Goal: Information Seeking & Learning: Learn about a topic

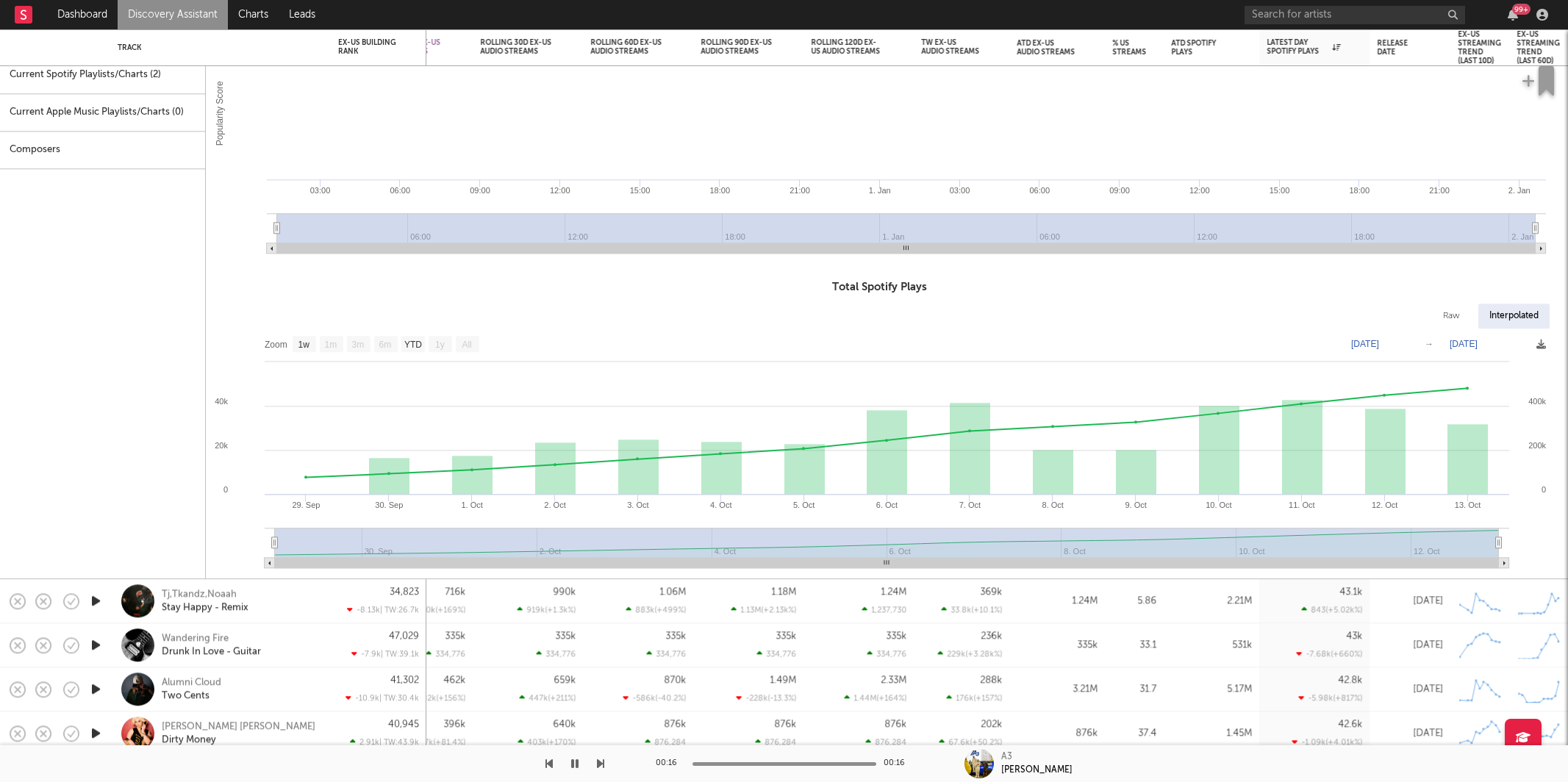
select select "1w"
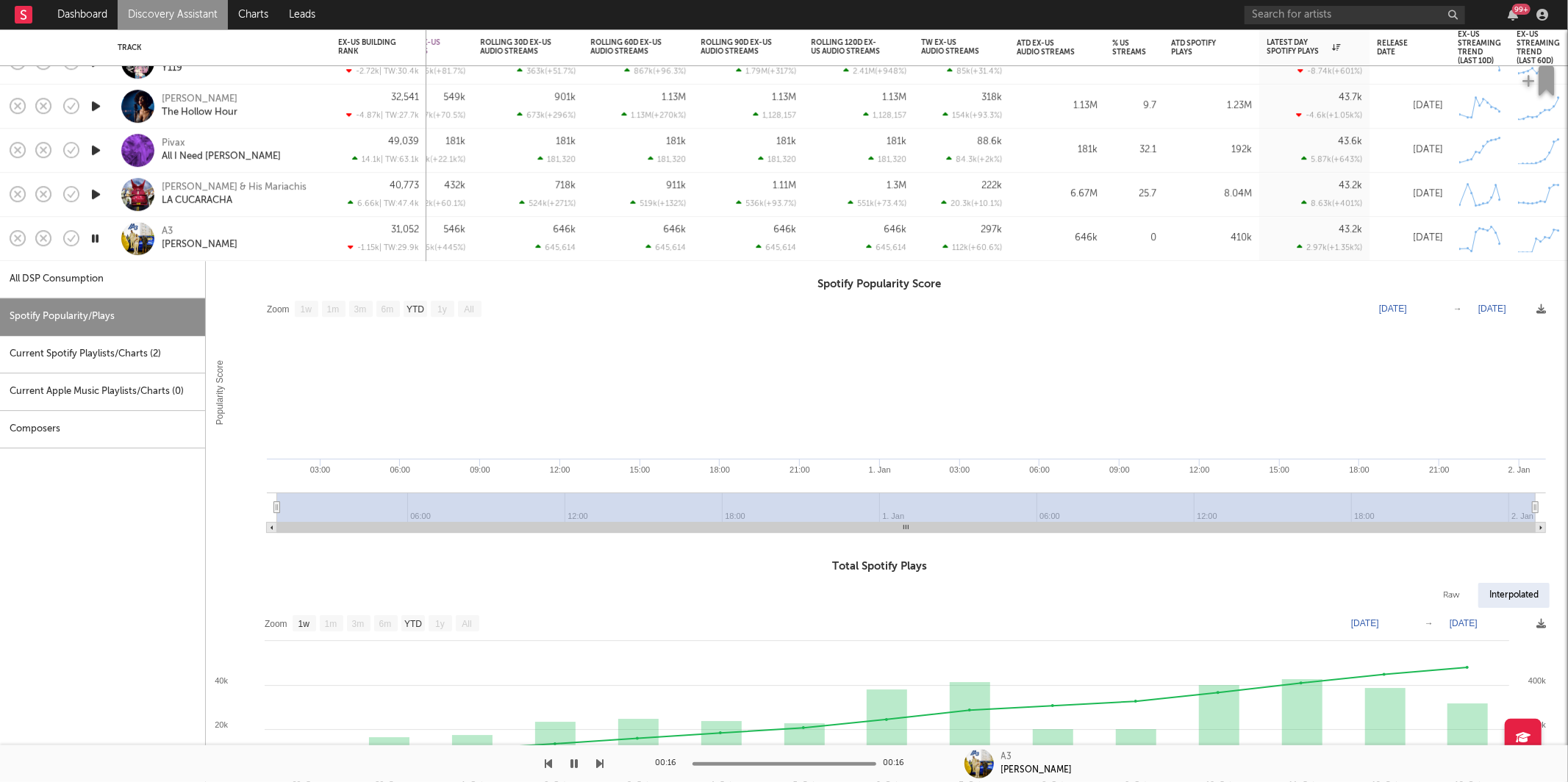
click at [262, 242] on div "A3 [PERSON_NAME]" at bounding box center [241, 238] width 158 height 27
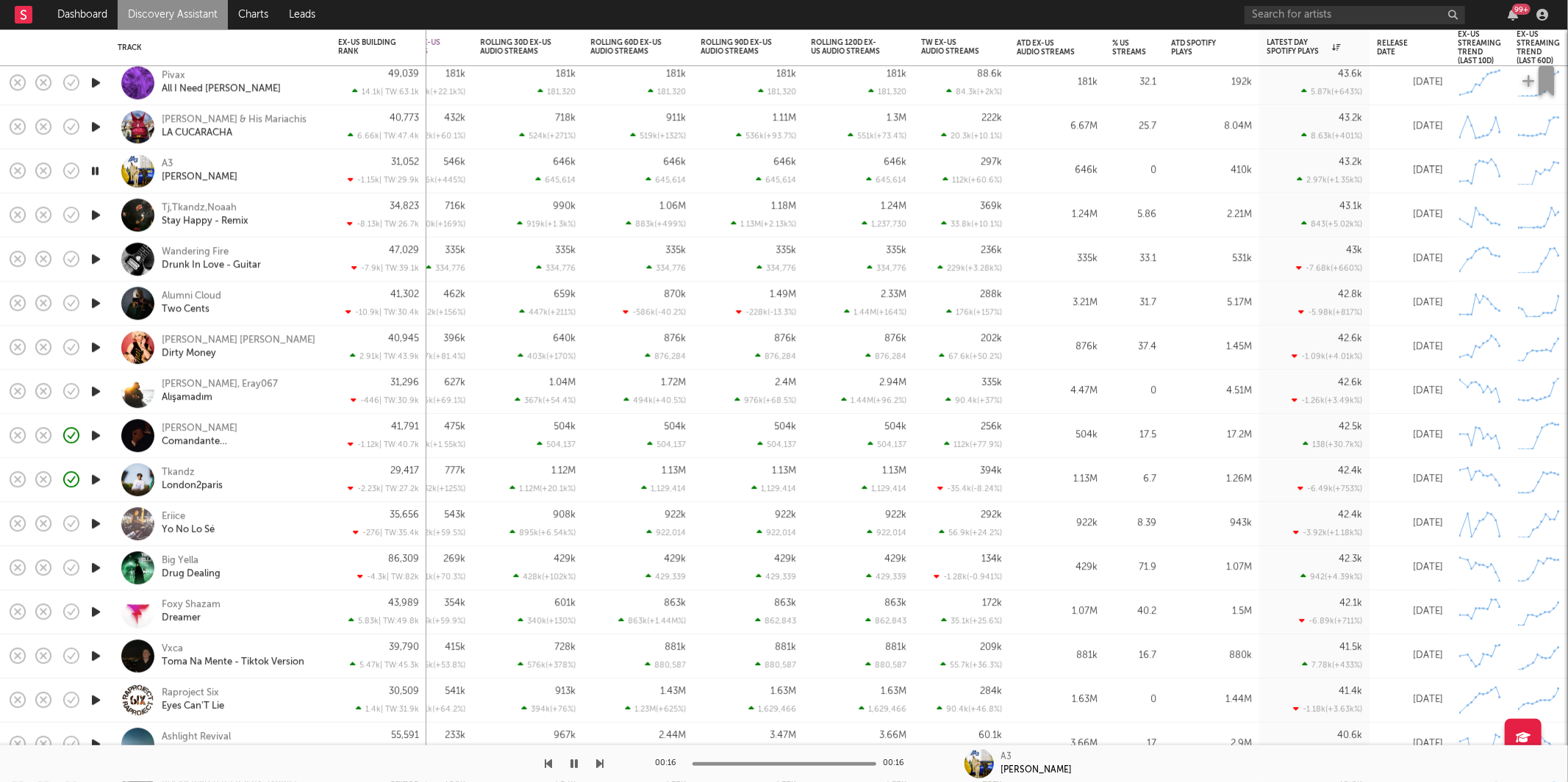
click at [95, 300] on icon "button" at bounding box center [96, 303] width 15 height 18
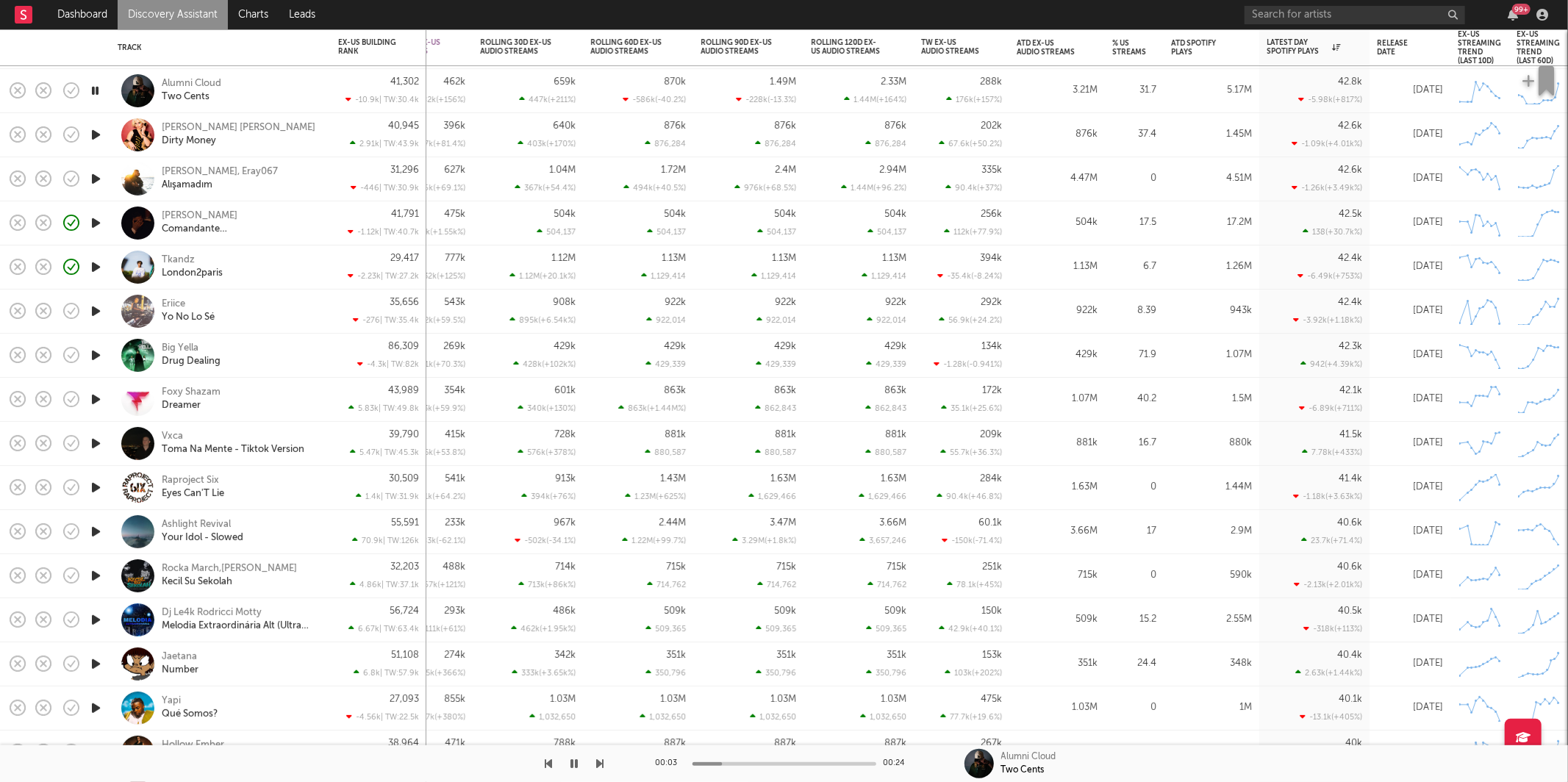
click at [594, 761] on div at bounding box center [302, 764] width 604 height 37
click at [598, 761] on icon "button" at bounding box center [601, 763] width 8 height 11
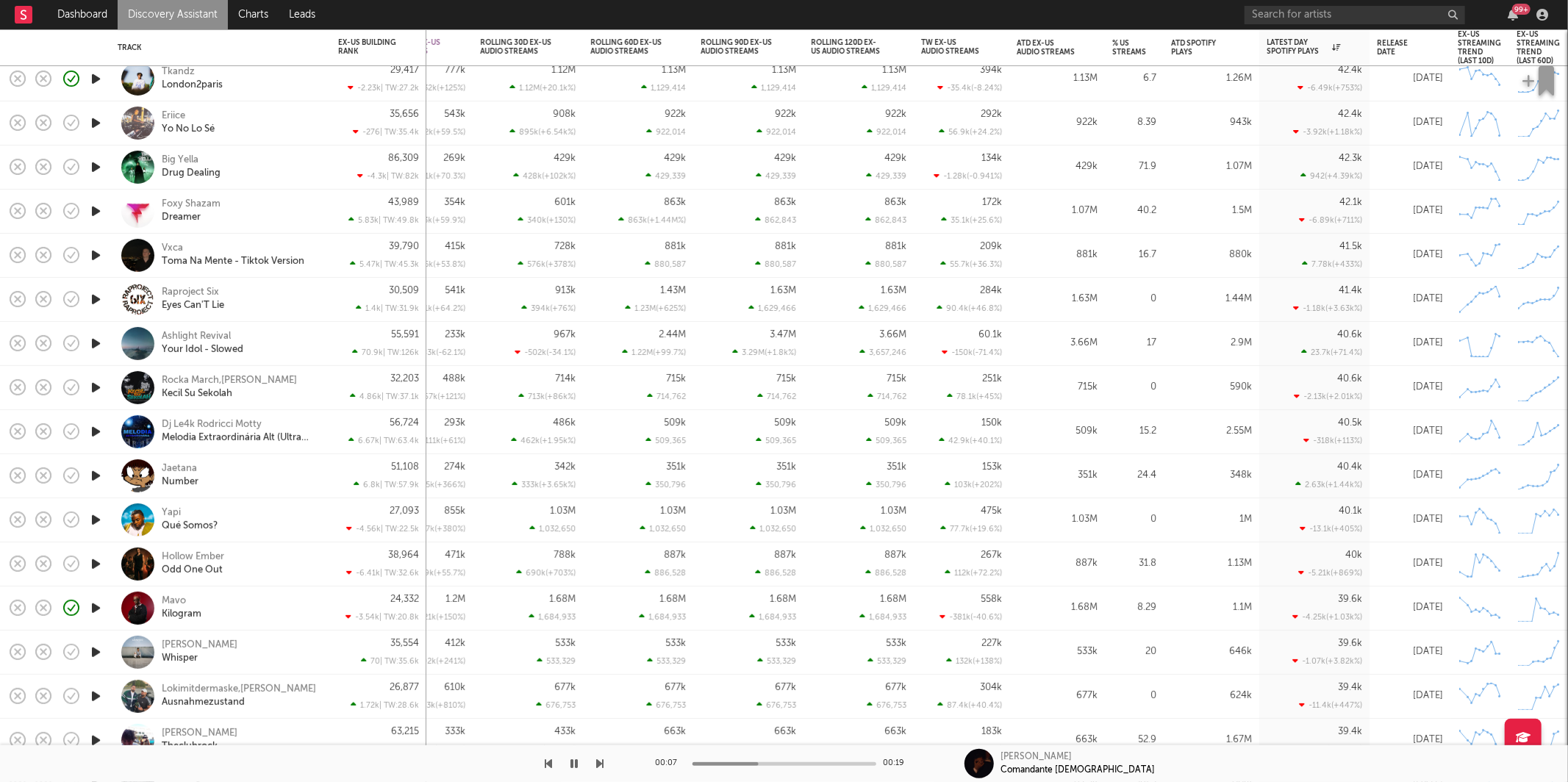
click at [93, 116] on icon "button" at bounding box center [96, 123] width 15 height 18
click at [599, 769] on icon "button" at bounding box center [601, 763] width 8 height 11
drag, startPoint x: 566, startPoint y: 767, endPoint x: 750, endPoint y: 699, distance: 196.2
click at [567, 767] on button "button" at bounding box center [574, 764] width 15 height 37
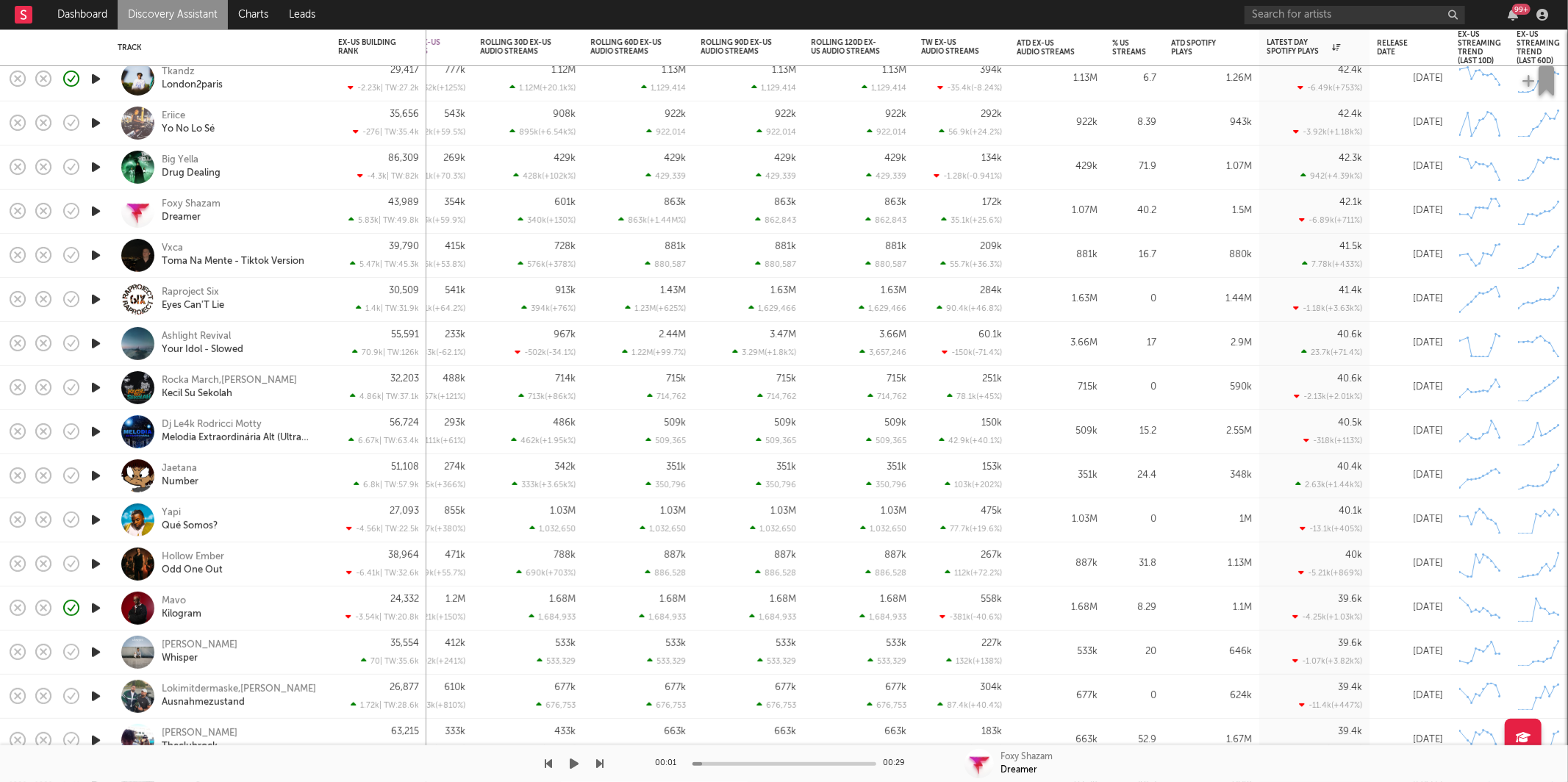
click at [572, 758] on icon "button" at bounding box center [575, 763] width 9 height 11
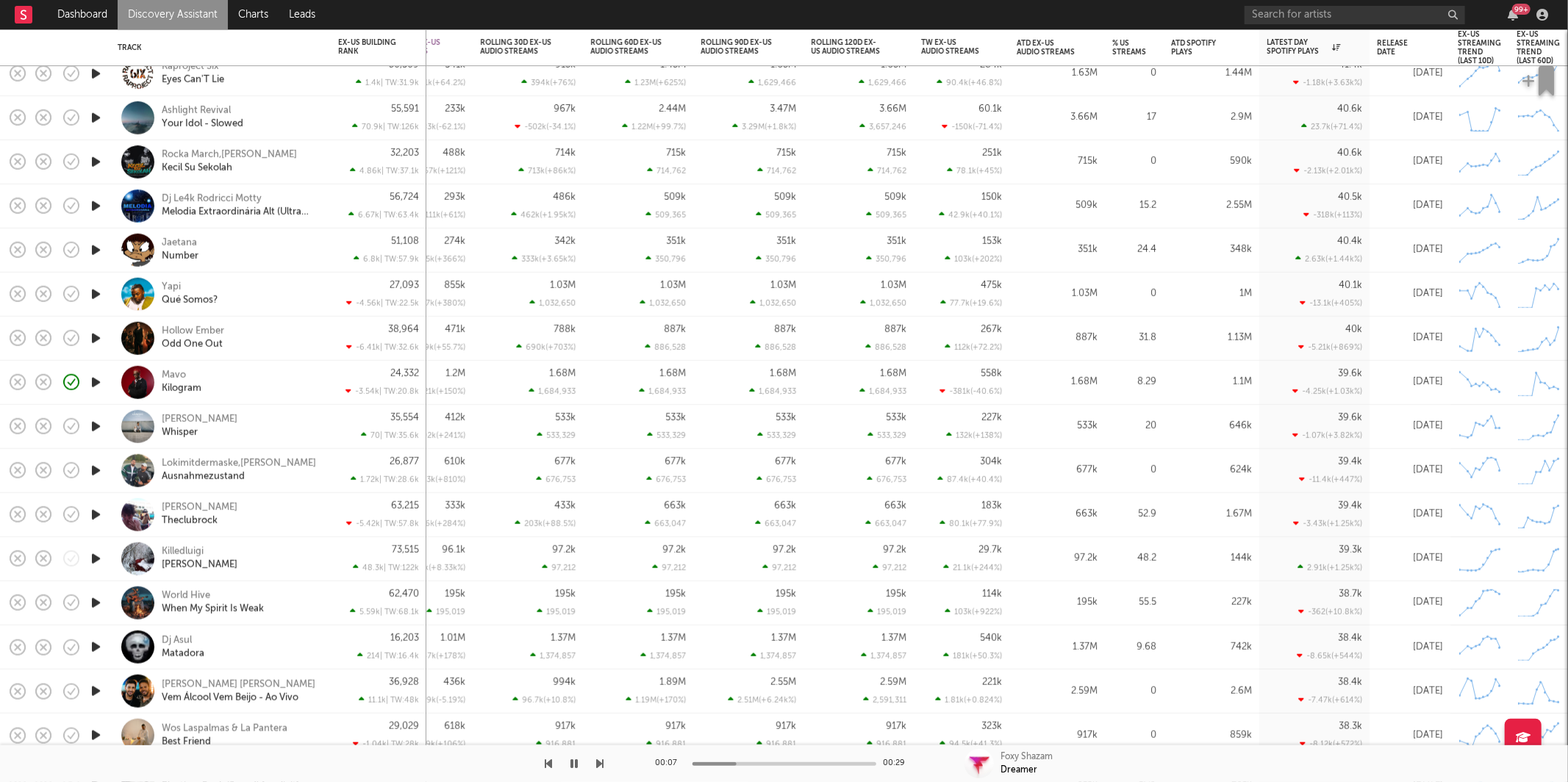
click at [601, 762] on icon "button" at bounding box center [601, 763] width 8 height 11
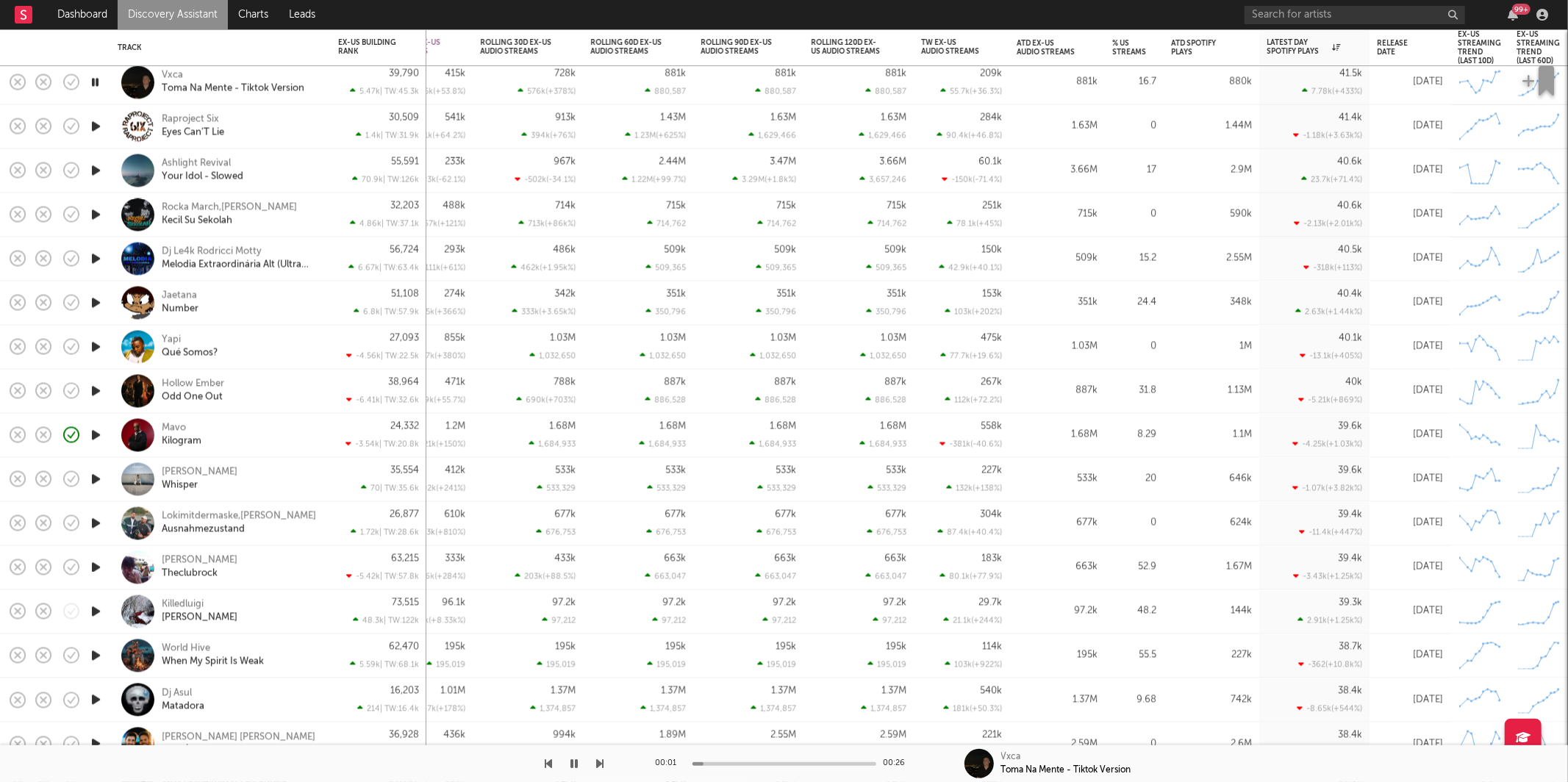
click at [598, 761] on icon "button" at bounding box center [601, 763] width 8 height 11
click at [600, 761] on icon "button" at bounding box center [601, 763] width 8 height 11
click at [551, 765] on icon "button" at bounding box center [549, 763] width 8 height 11
click at [96, 125] on icon "button" at bounding box center [95, 127] width 14 height 18
click at [278, 125] on div "Raproject Six Eyes Can'T Lie" at bounding box center [241, 126] width 158 height 27
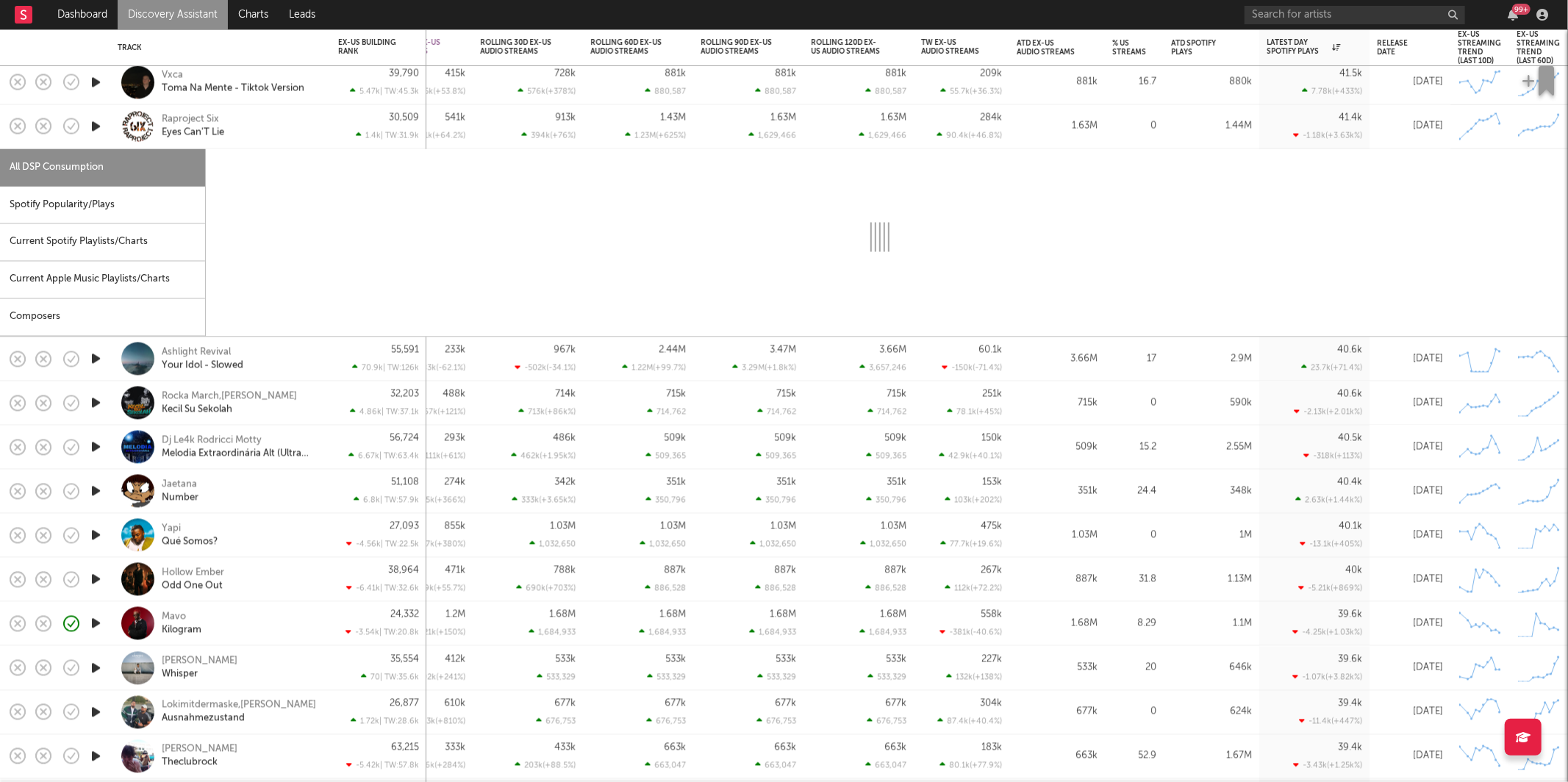
select select "1w"
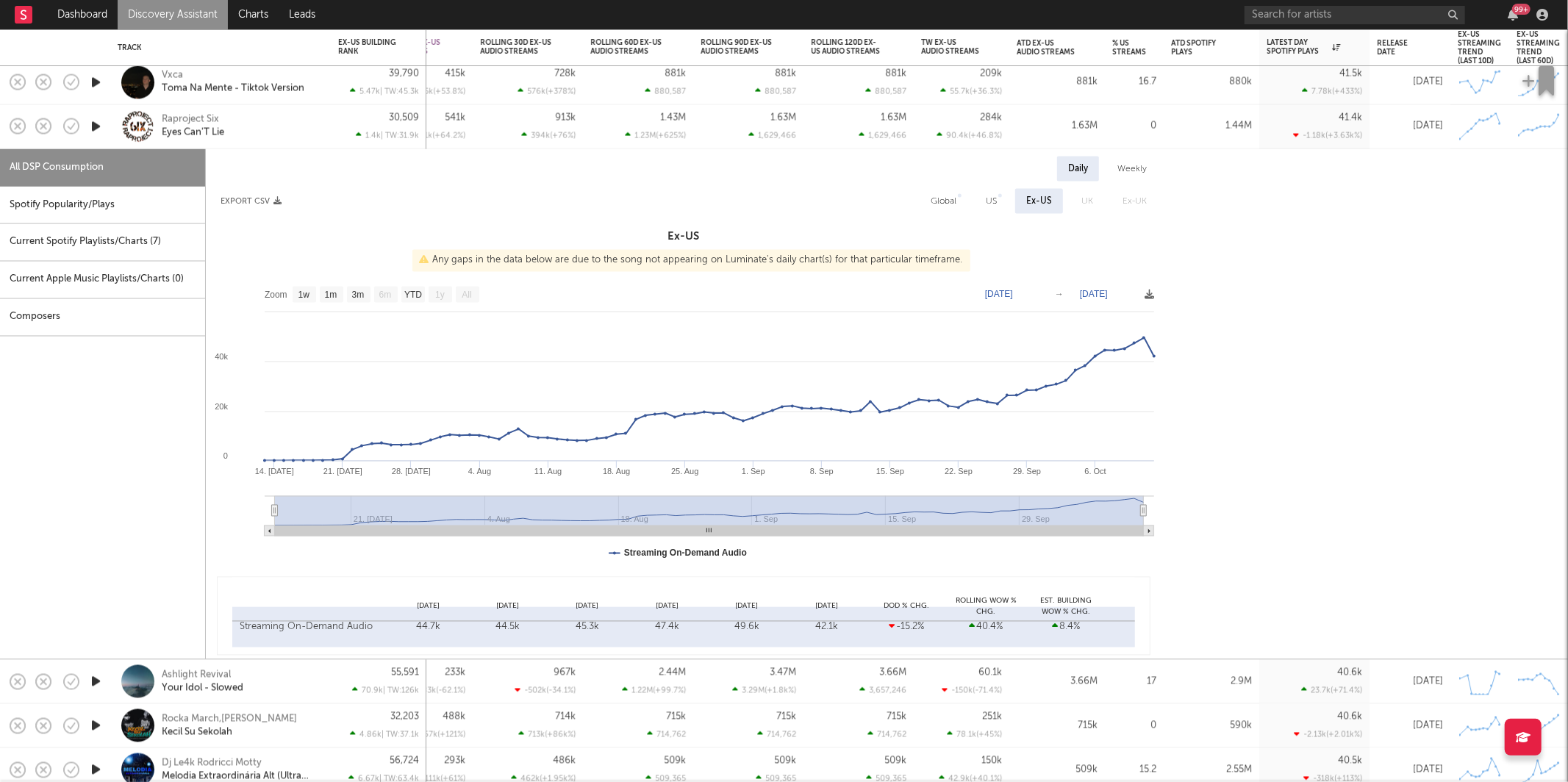
click at [289, 131] on div "Raproject Six Eyes Can'T Lie" at bounding box center [241, 126] width 158 height 27
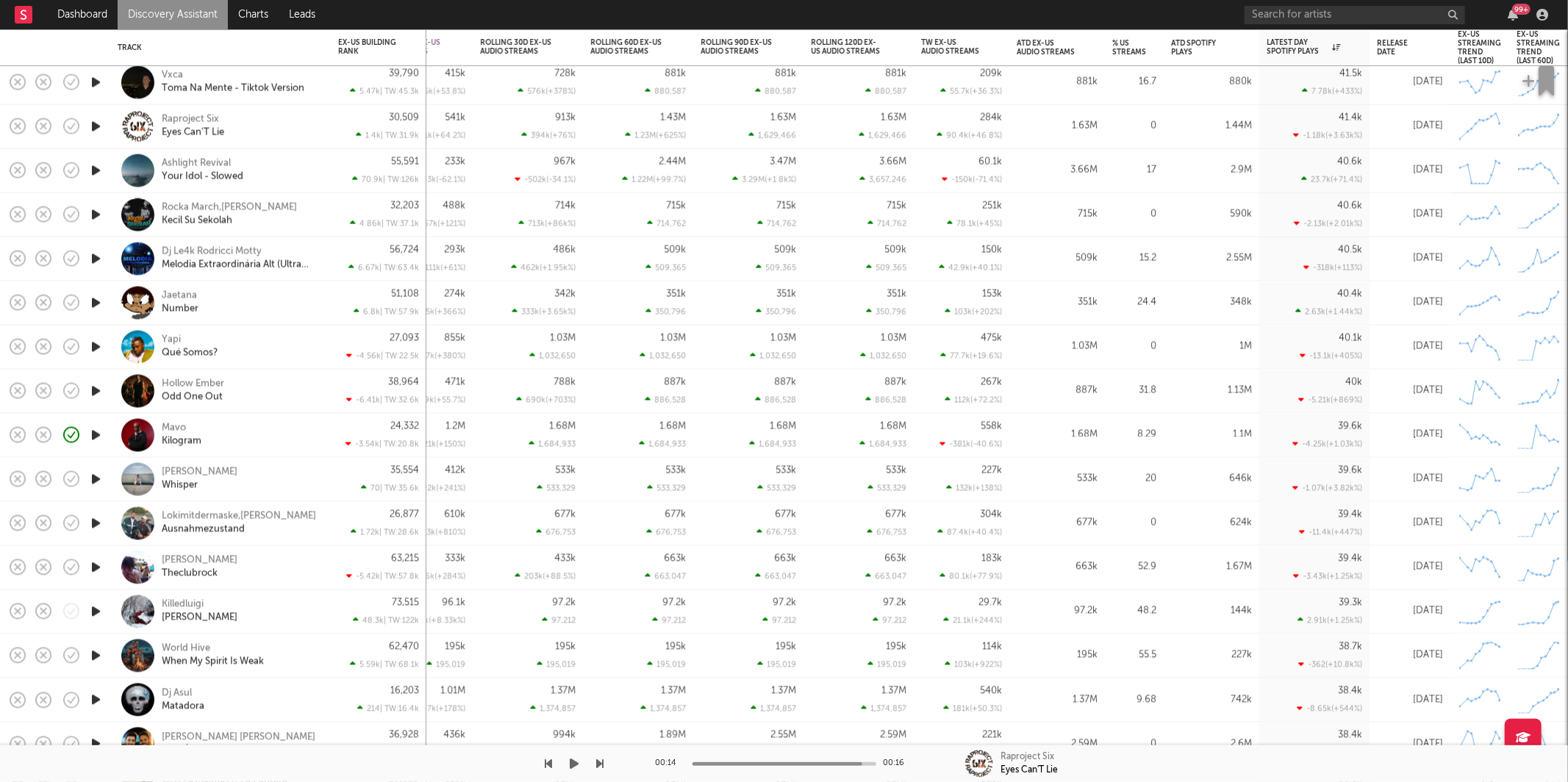
click at [571, 764] on icon "button" at bounding box center [575, 763] width 9 height 11
click at [598, 760] on icon "button" at bounding box center [601, 763] width 8 height 11
click at [597, 758] on icon "button" at bounding box center [601, 763] width 8 height 11
click at [597, 759] on icon "button" at bounding box center [601, 763] width 8 height 11
click at [550, 765] on icon "button" at bounding box center [549, 763] width 8 height 11
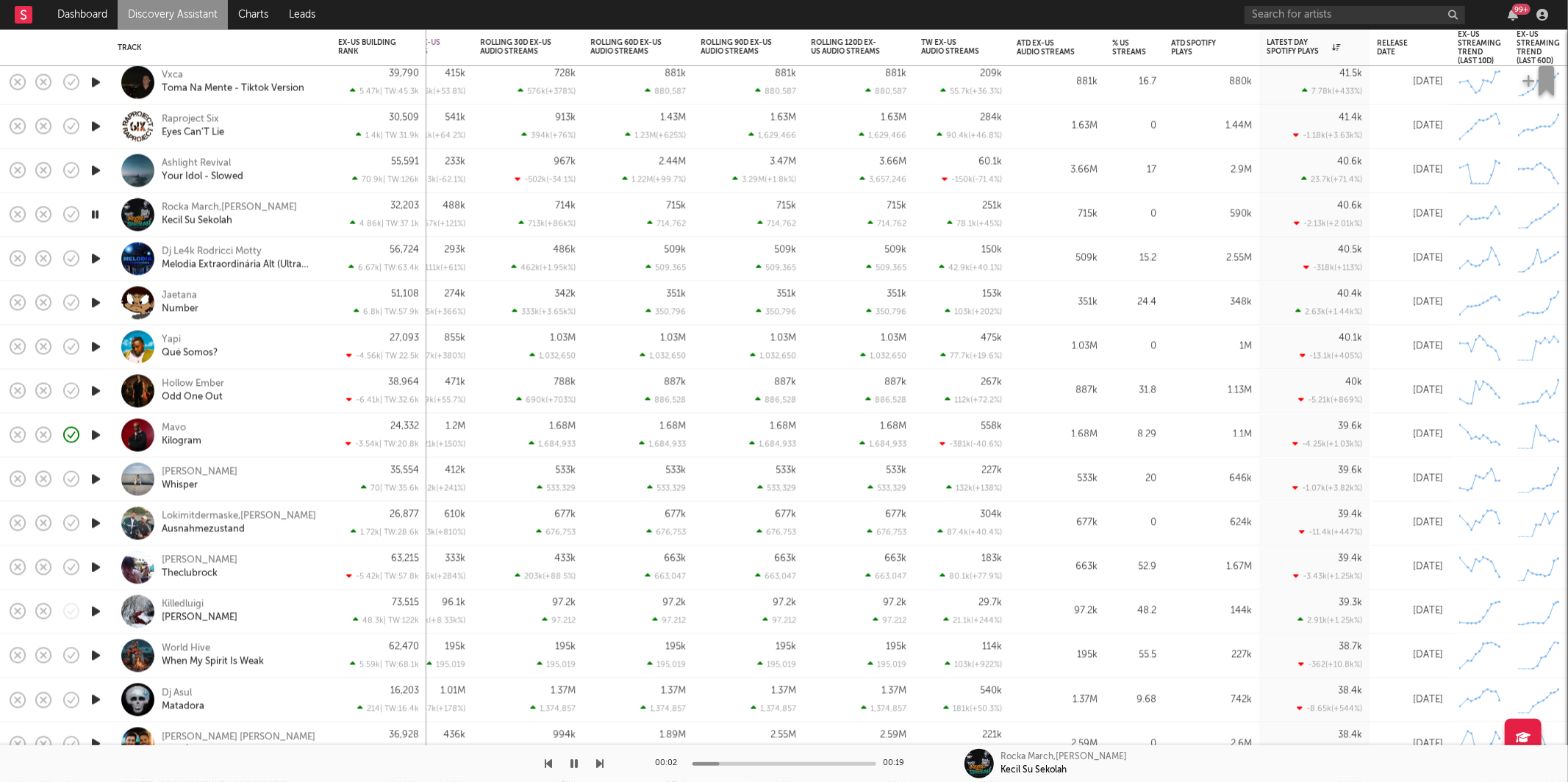
click at [599, 762] on icon "button" at bounding box center [601, 763] width 8 height 11
click at [598, 762] on icon "button" at bounding box center [601, 763] width 8 height 11
click at [259, 305] on div "Jaetana Number" at bounding box center [241, 303] width 158 height 27
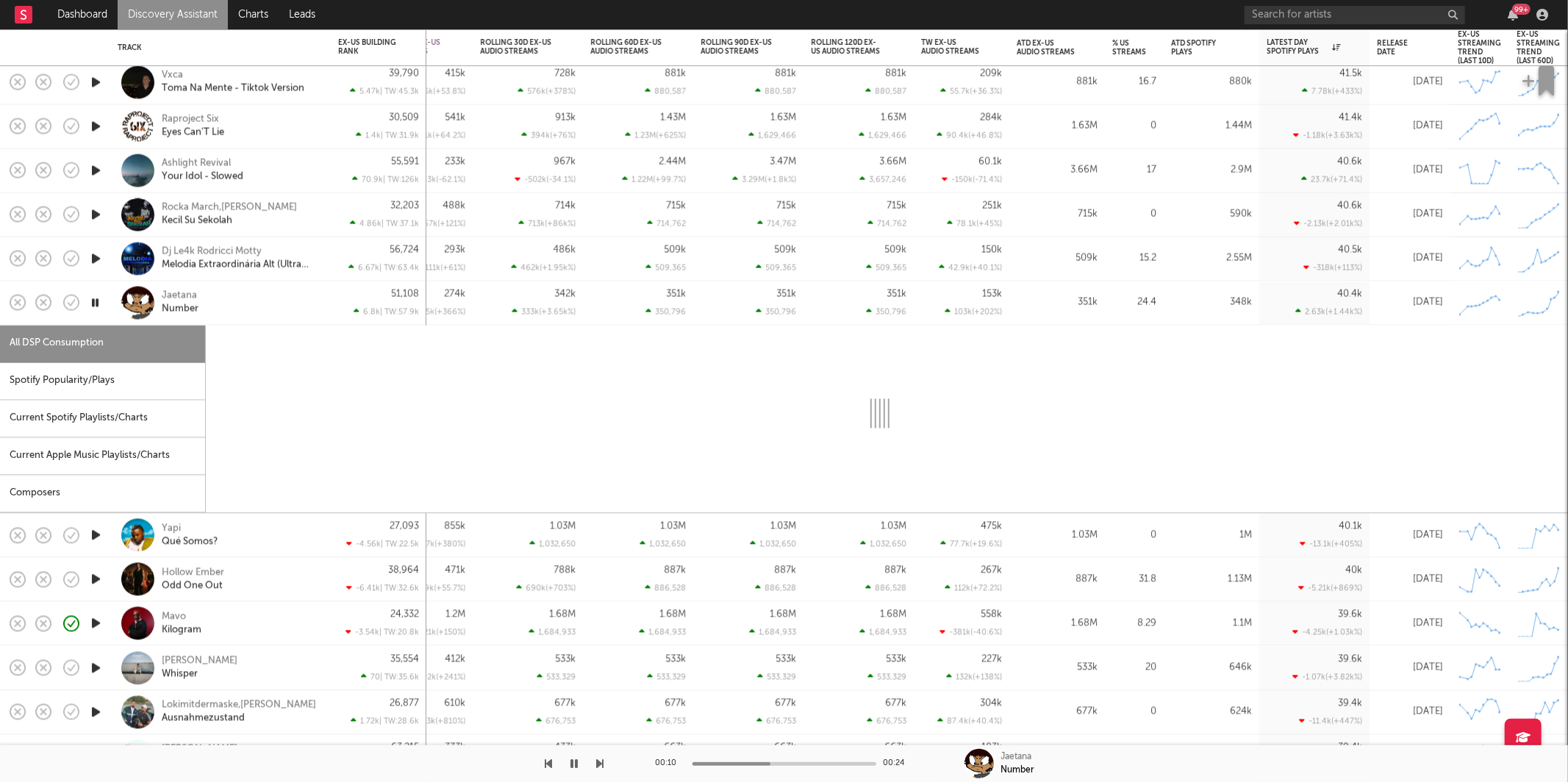
click at [102, 301] on icon "button" at bounding box center [95, 303] width 14 height 18
select select "1w"
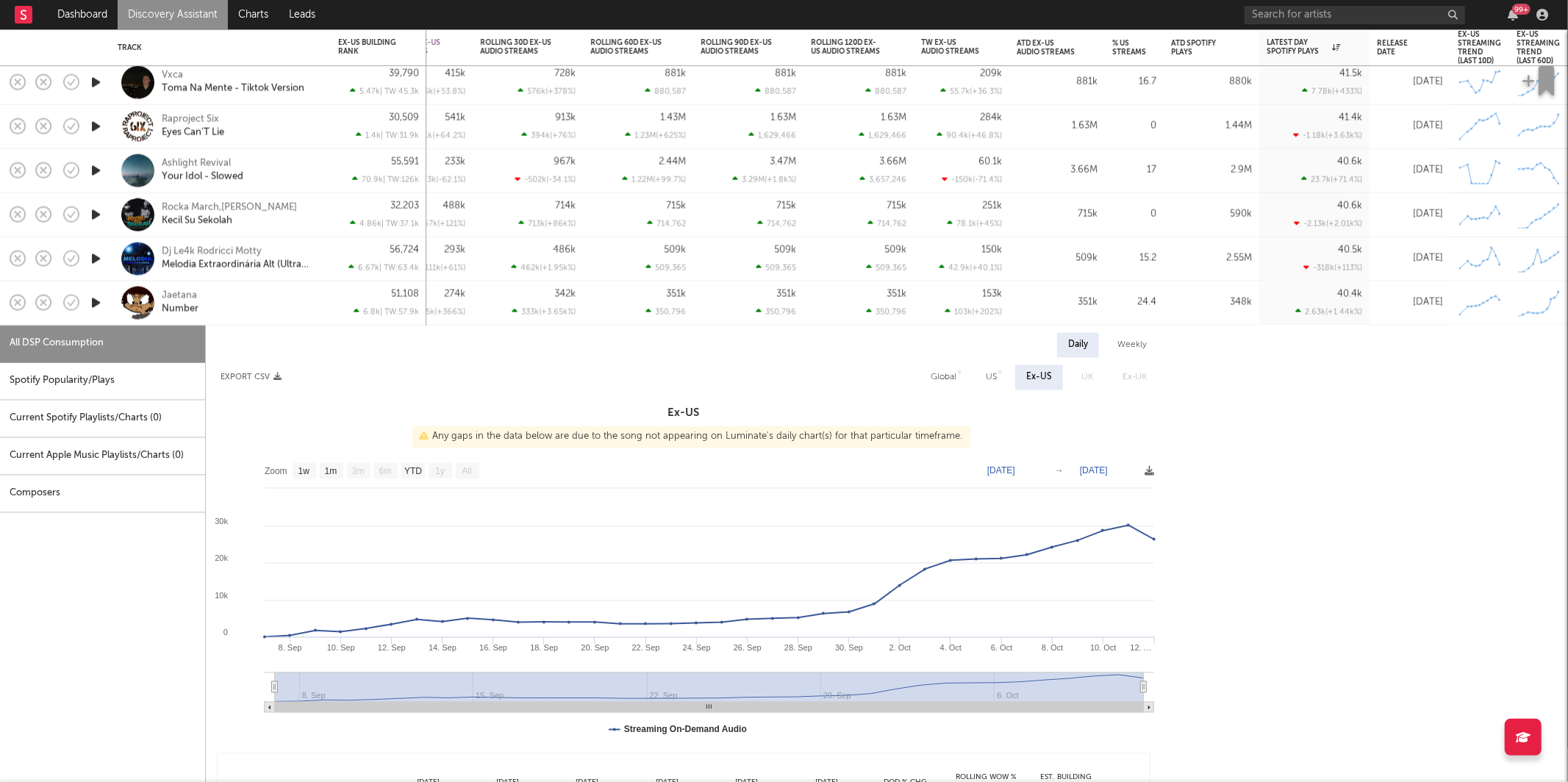
click at [107, 373] on div "Spotify Popularity/Plays" at bounding box center [102, 381] width 205 height 37
select select "1w"
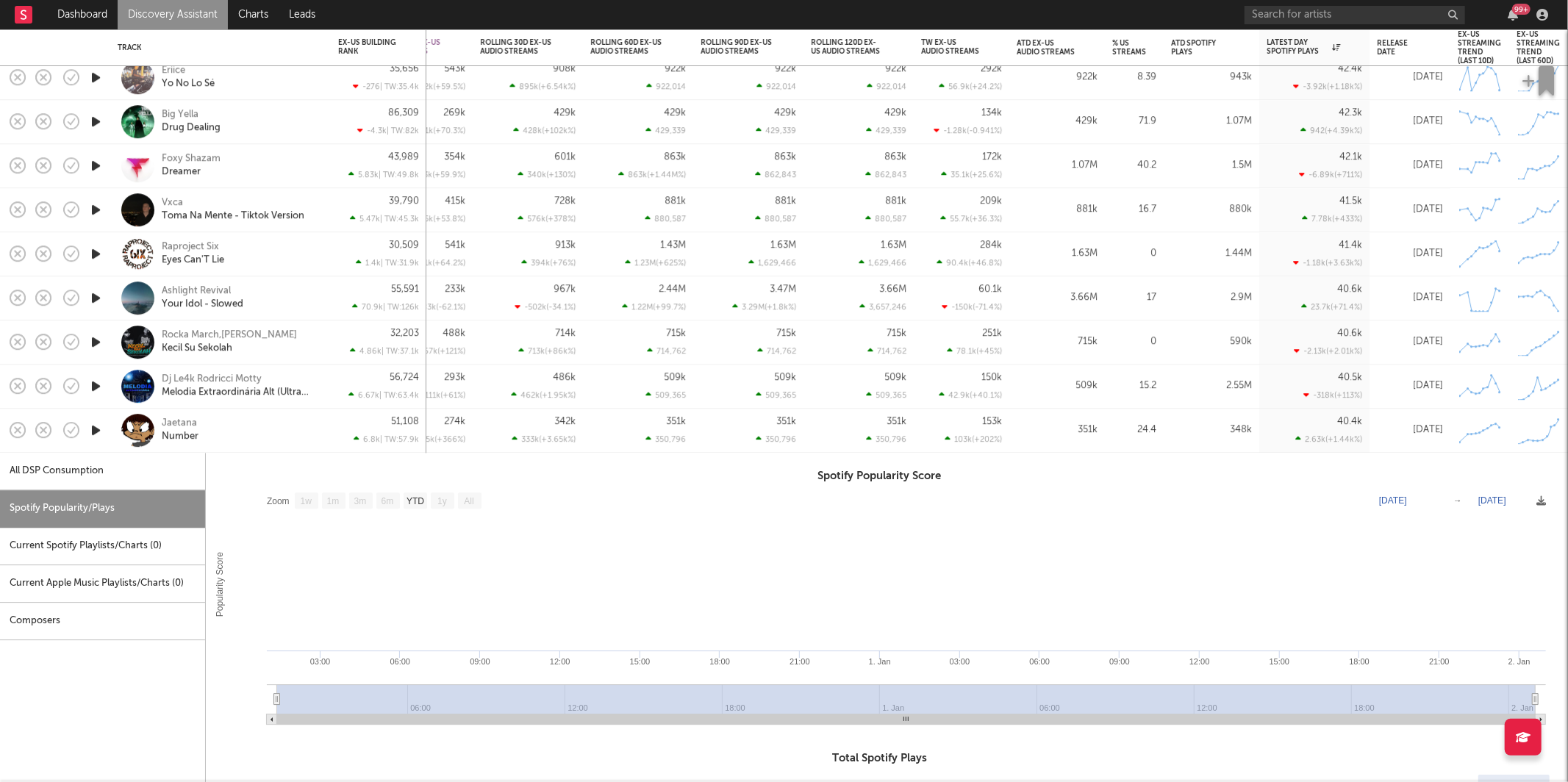
click at [265, 425] on div "Jaetana Number" at bounding box center [241, 430] width 158 height 27
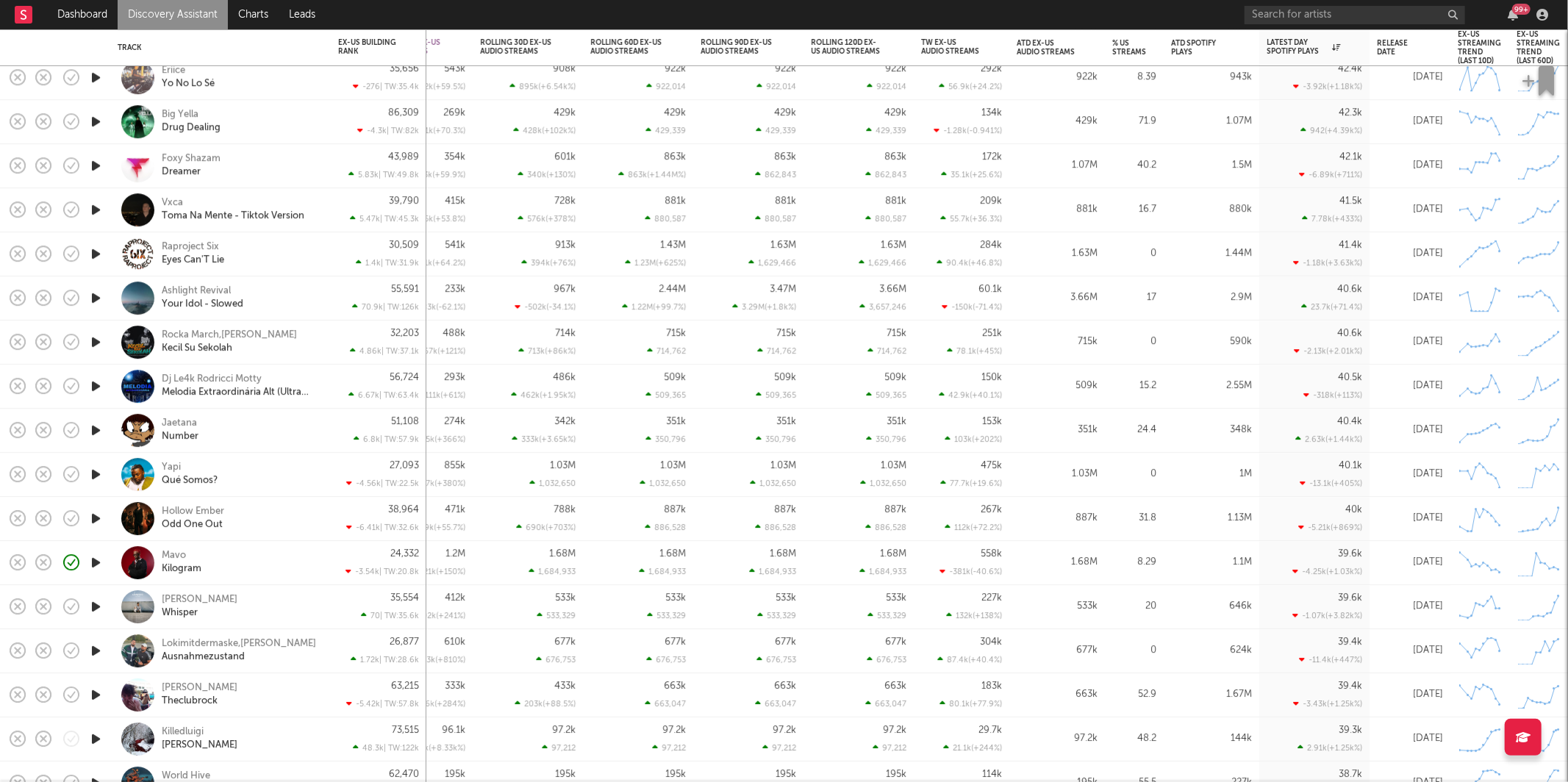
drag, startPoint x: 98, startPoint y: 603, endPoint x: 241, endPoint y: 583, distance: 144.4
click at [98, 603] on icon "button" at bounding box center [96, 607] width 15 height 18
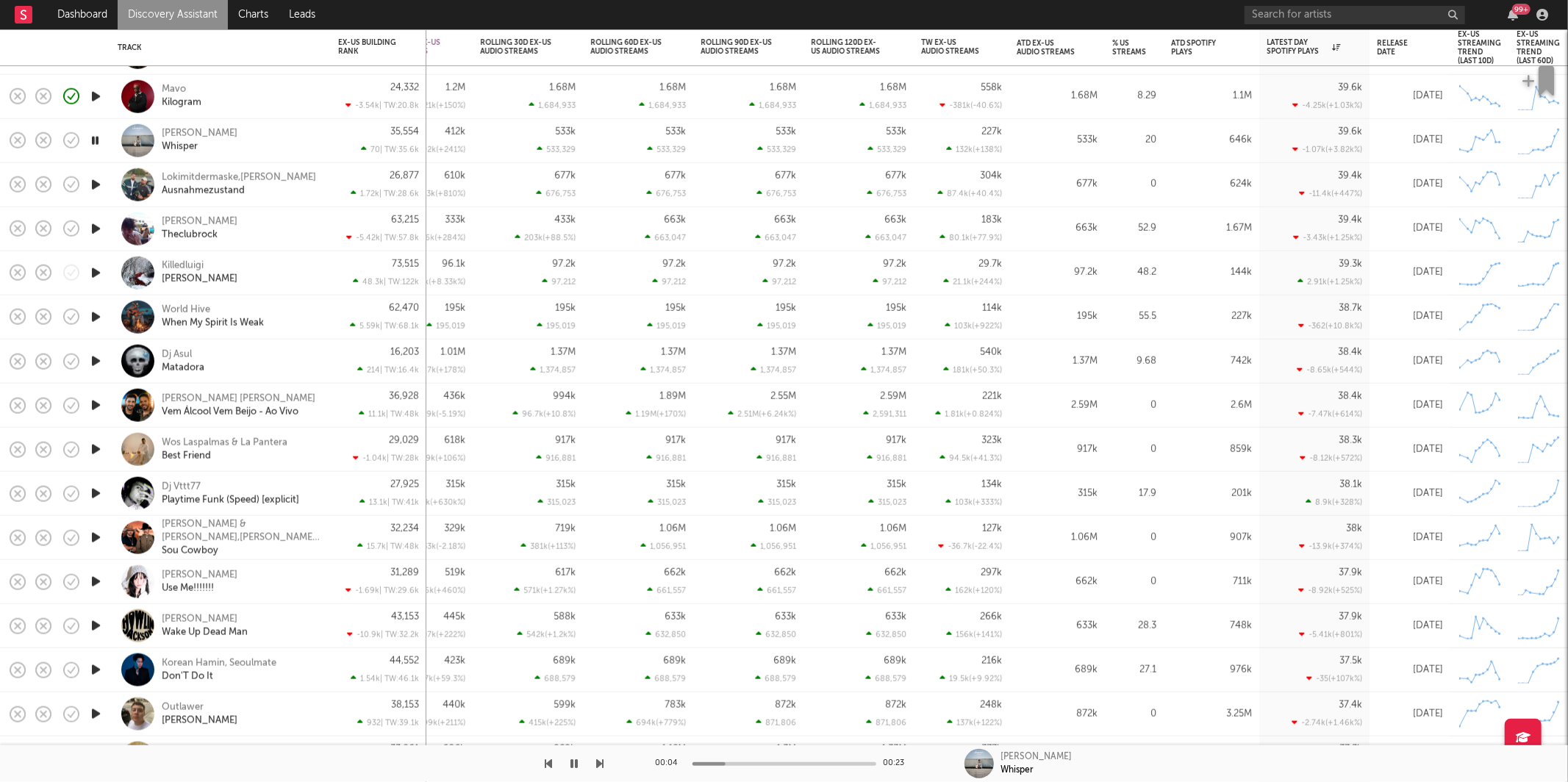
click at [598, 764] on icon "button" at bounding box center [601, 763] width 8 height 11
click at [547, 761] on icon "button" at bounding box center [549, 763] width 8 height 11
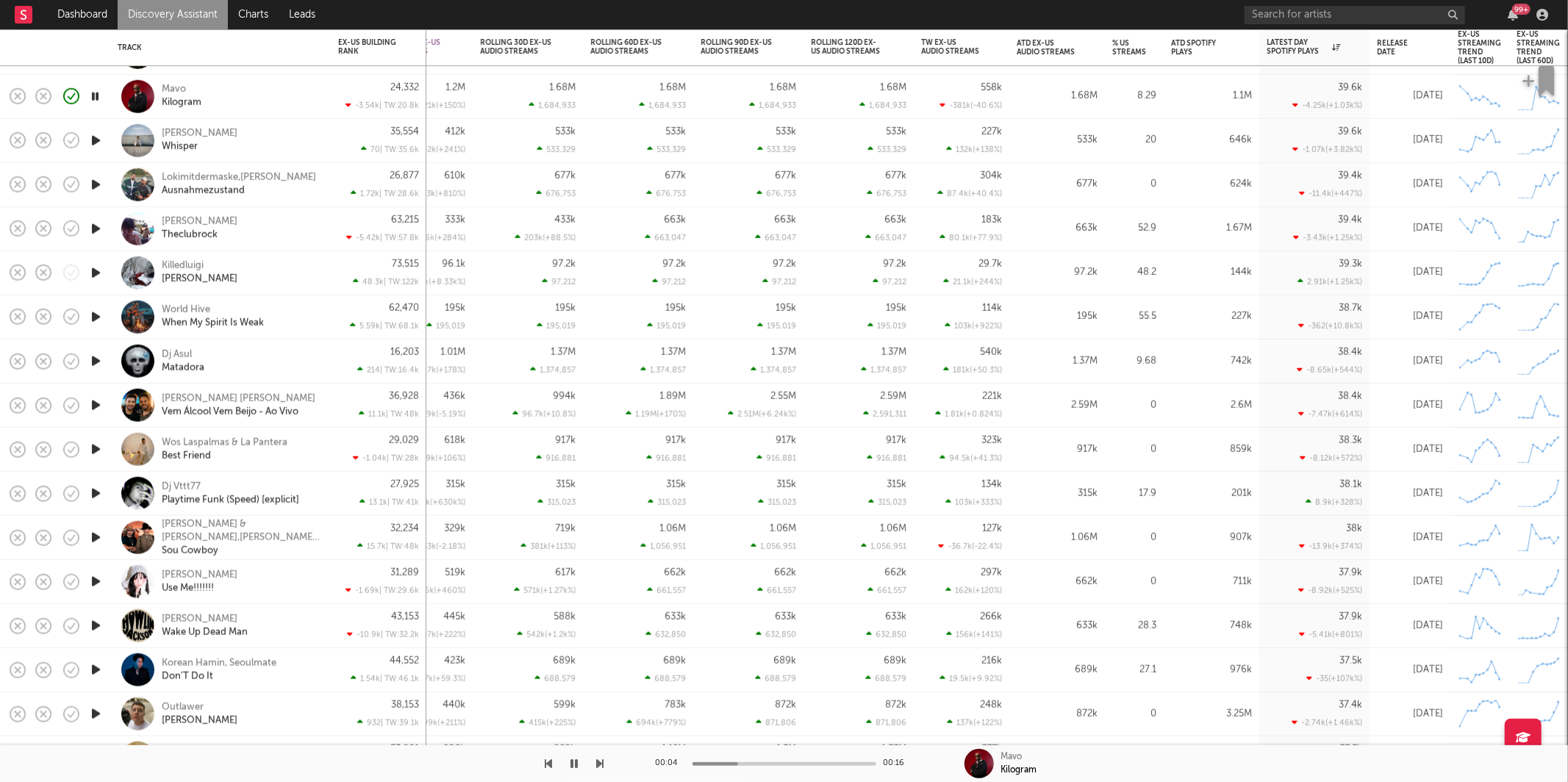
click at [602, 765] on icon "button" at bounding box center [601, 763] width 8 height 11
click at [602, 767] on icon "button" at bounding box center [601, 763] width 8 height 11
click at [96, 226] on icon "button" at bounding box center [95, 229] width 14 height 18
click at [570, 768] on icon "button" at bounding box center [575, 763] width 9 height 11
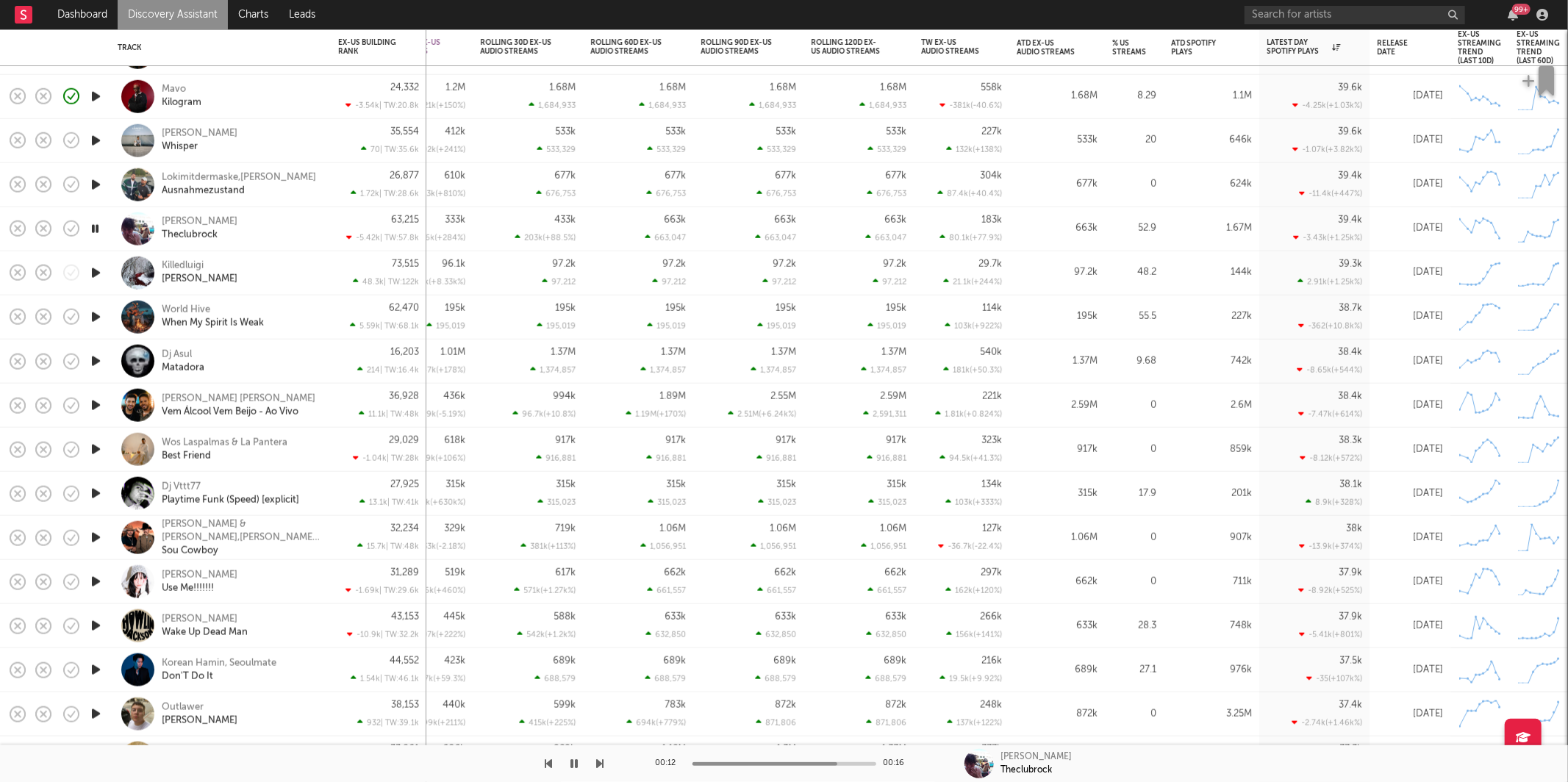
click at [599, 761] on icon "button" at bounding box center [601, 763] width 8 height 11
click at [602, 762] on icon "button" at bounding box center [601, 763] width 8 height 11
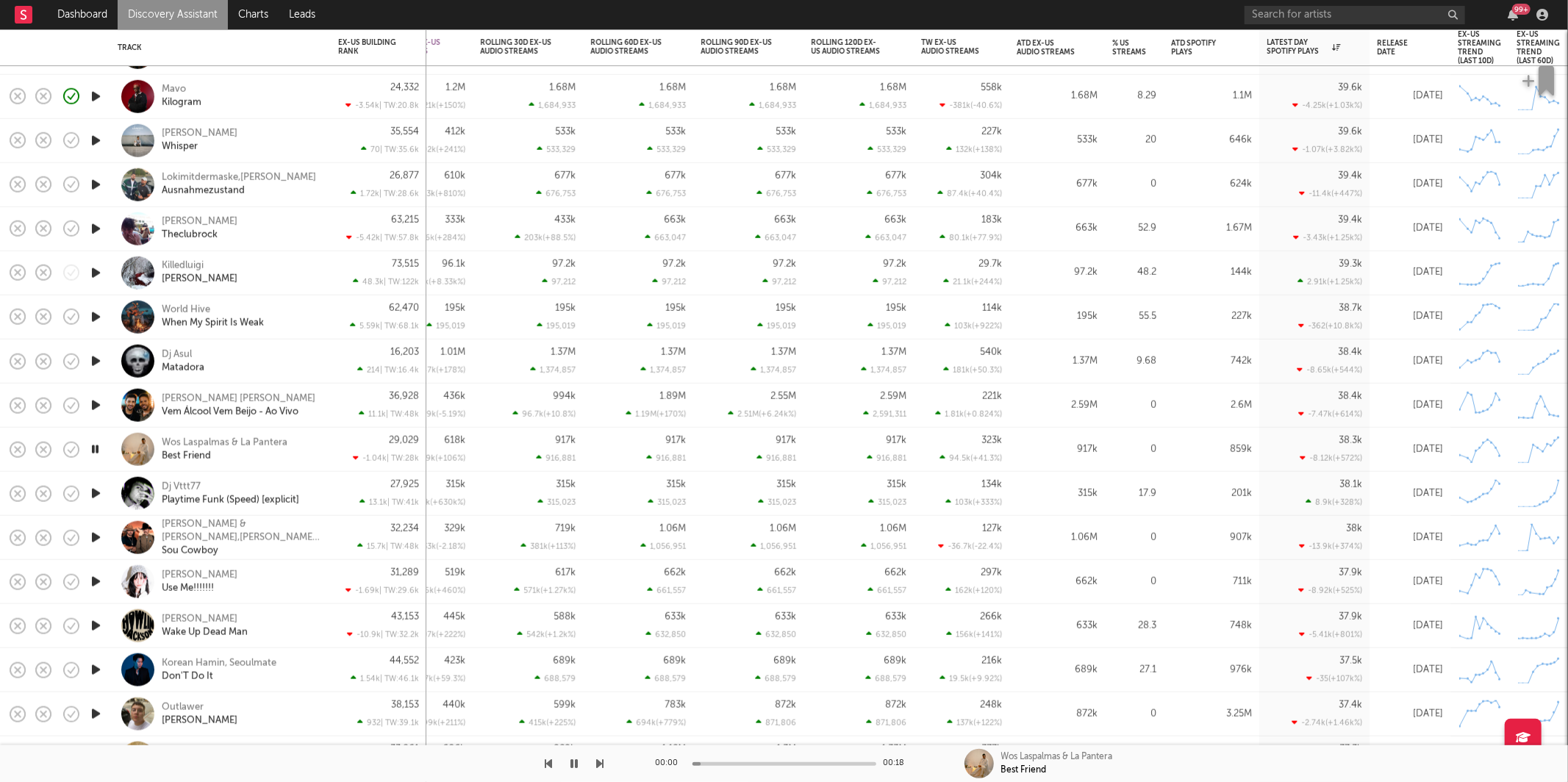
click at [602, 762] on icon "button" at bounding box center [601, 763] width 8 height 11
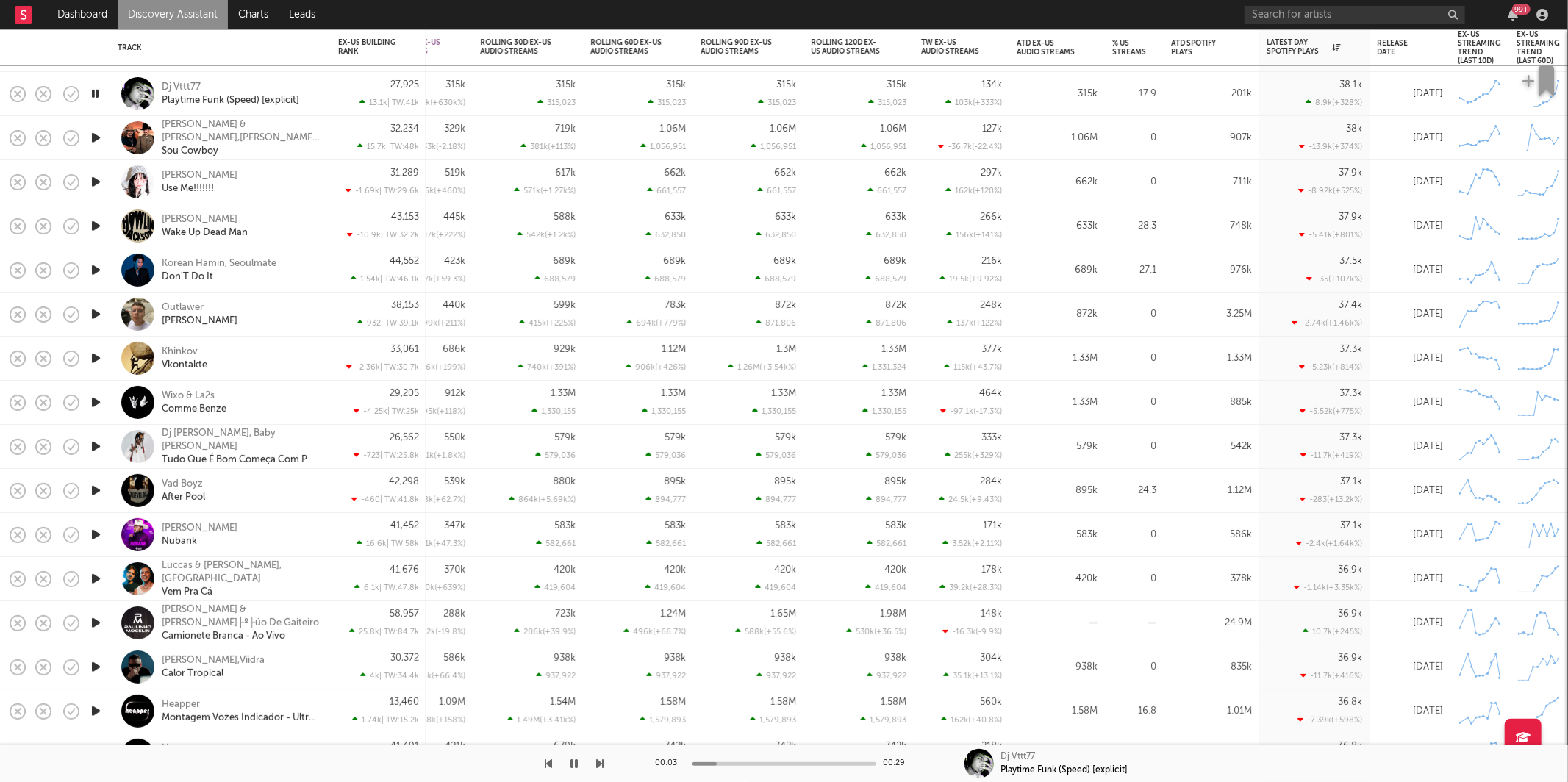
click at [598, 759] on icon "button" at bounding box center [601, 763] width 8 height 11
click at [601, 759] on icon "button" at bounding box center [601, 763] width 8 height 11
click at [598, 761] on icon "button" at bounding box center [601, 763] width 8 height 11
click at [600, 764] on icon "button" at bounding box center [601, 763] width 8 height 11
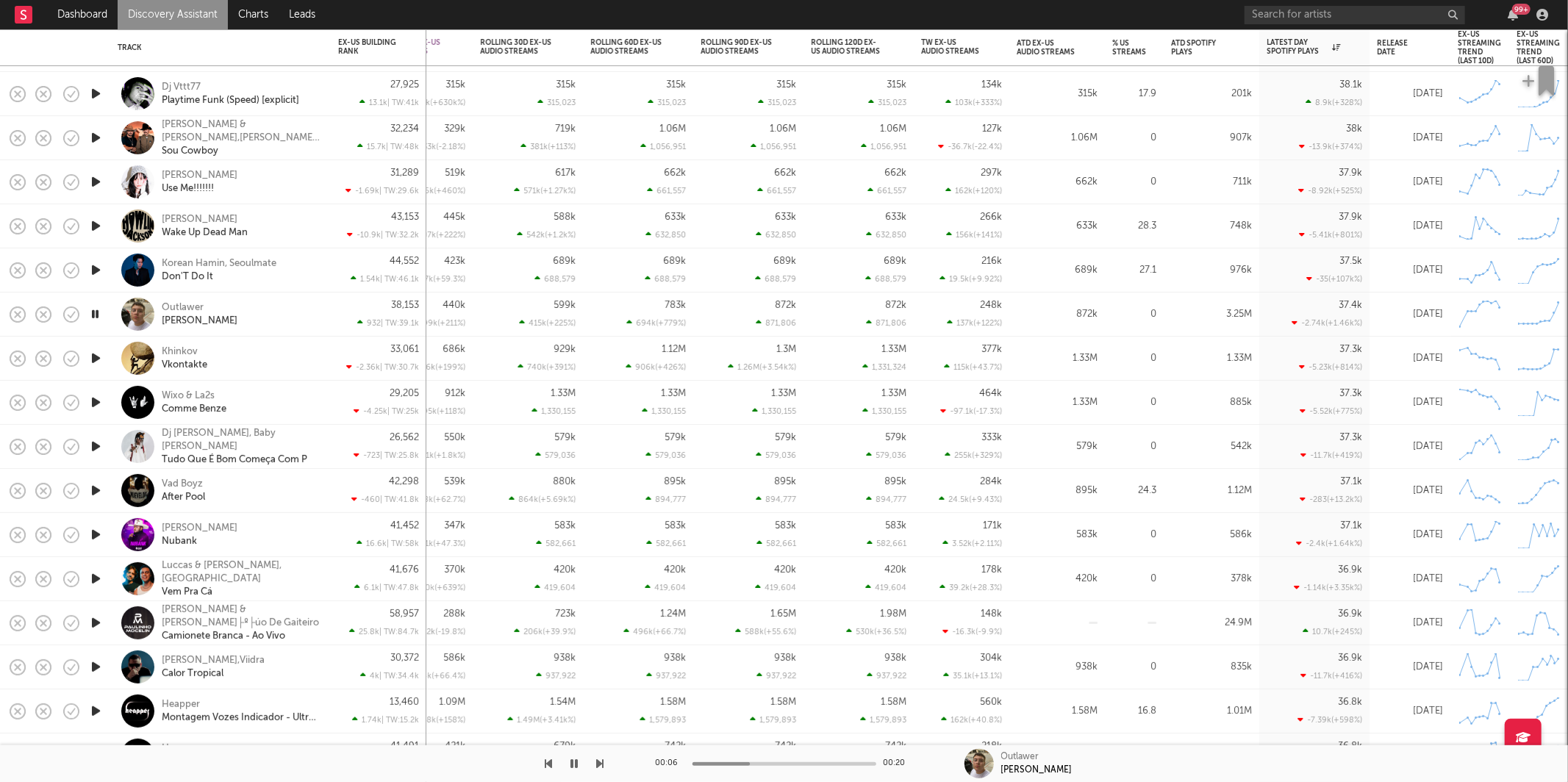
click at [285, 310] on div "Outlawer [PERSON_NAME]" at bounding box center [241, 314] width 158 height 27
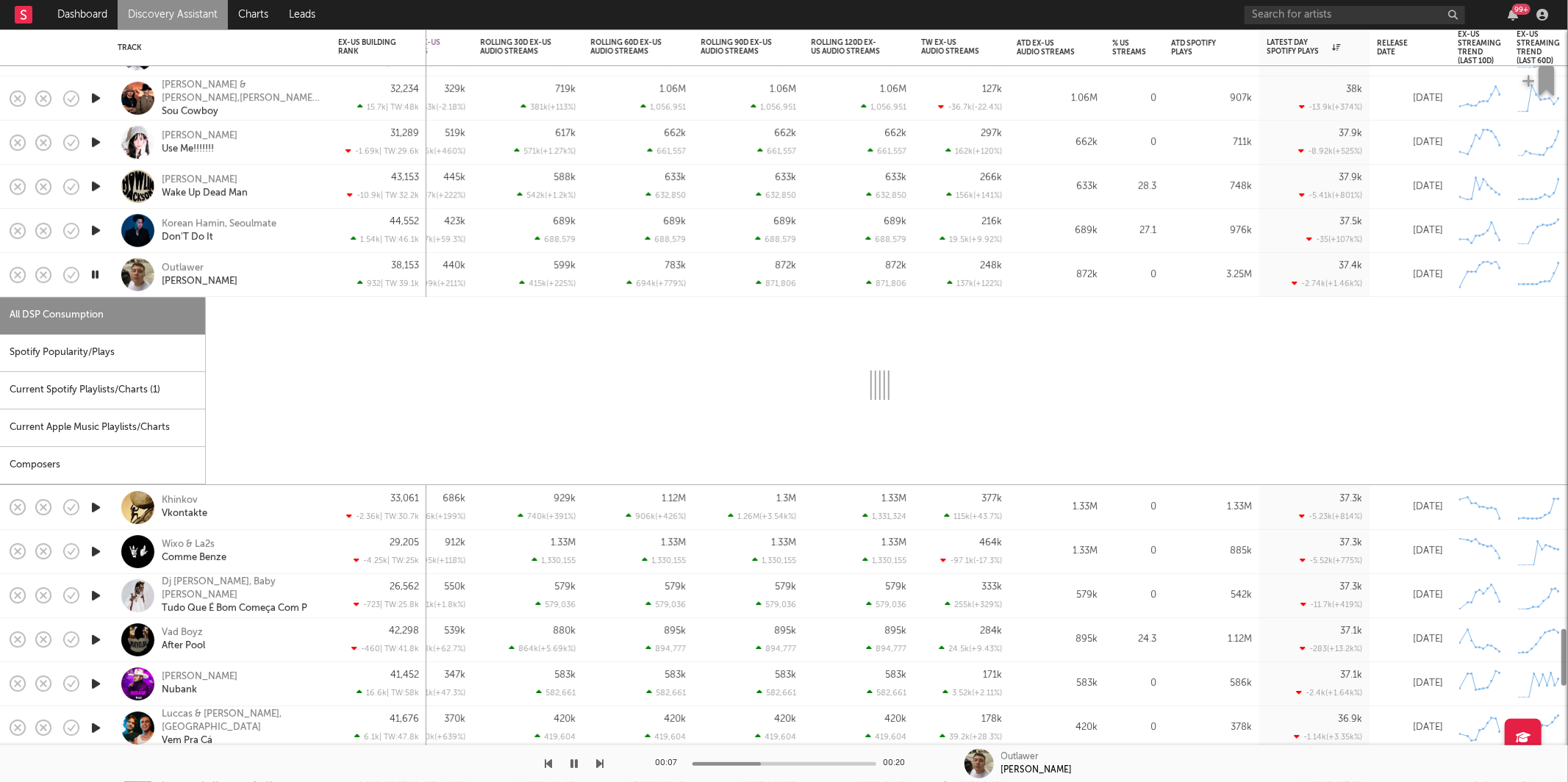
select select "1w"
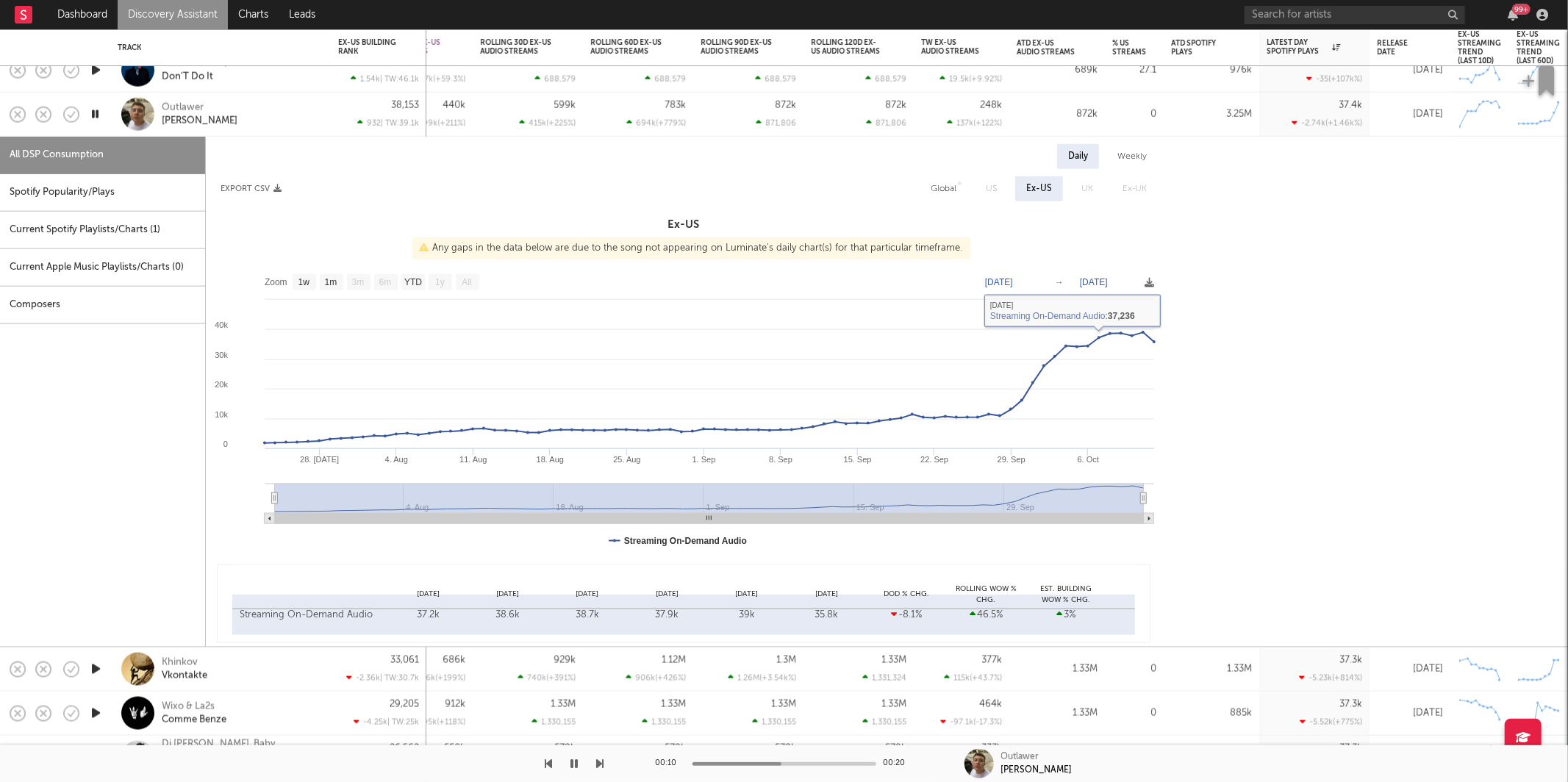
click at [946, 190] on div "Global" at bounding box center [943, 189] width 26 height 18
select select "1w"
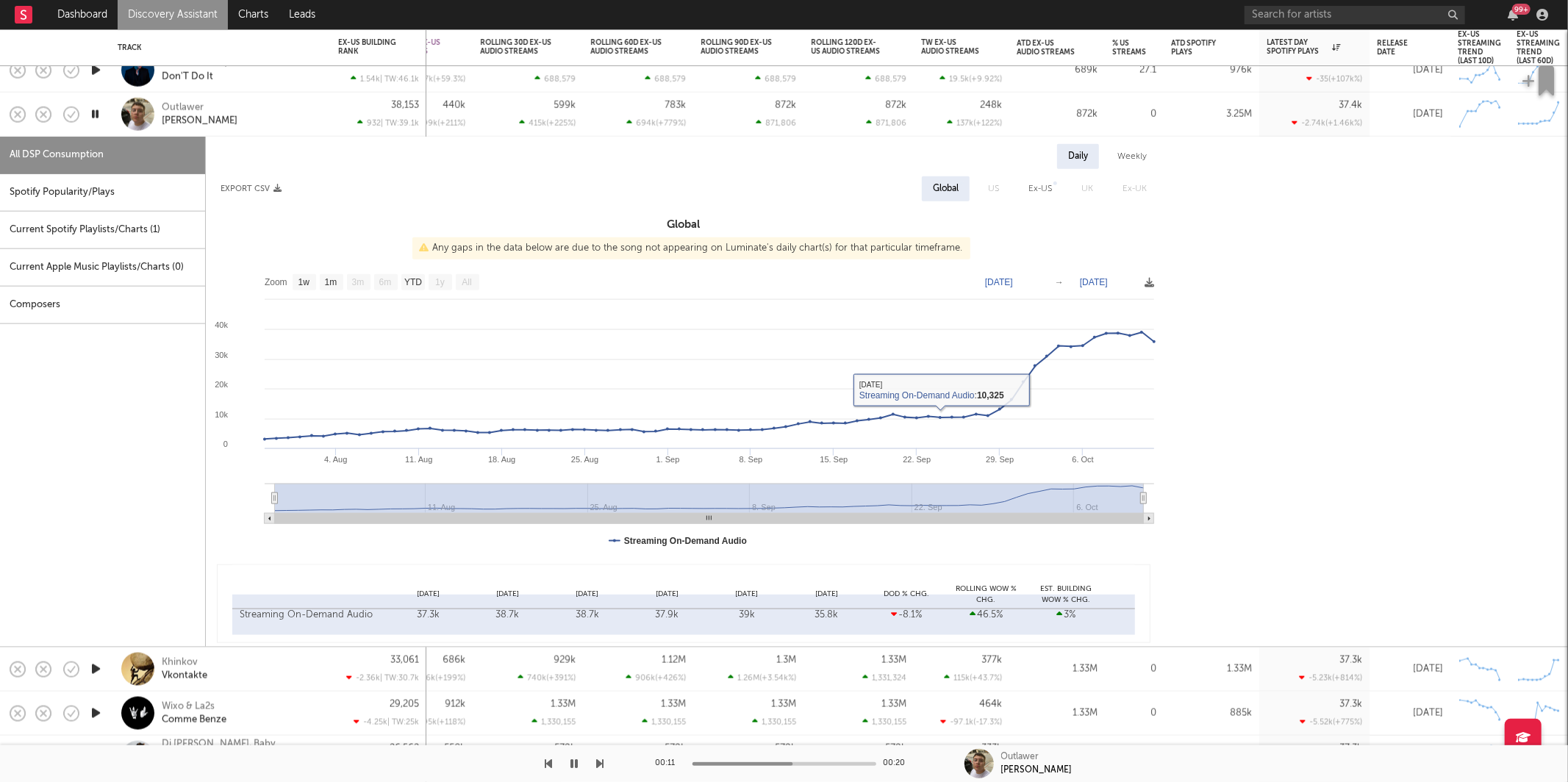
click at [86, 183] on div "Spotify Popularity/Plays" at bounding box center [102, 193] width 205 height 37
select select "1w"
